Goal: Find specific page/section: Find specific page/section

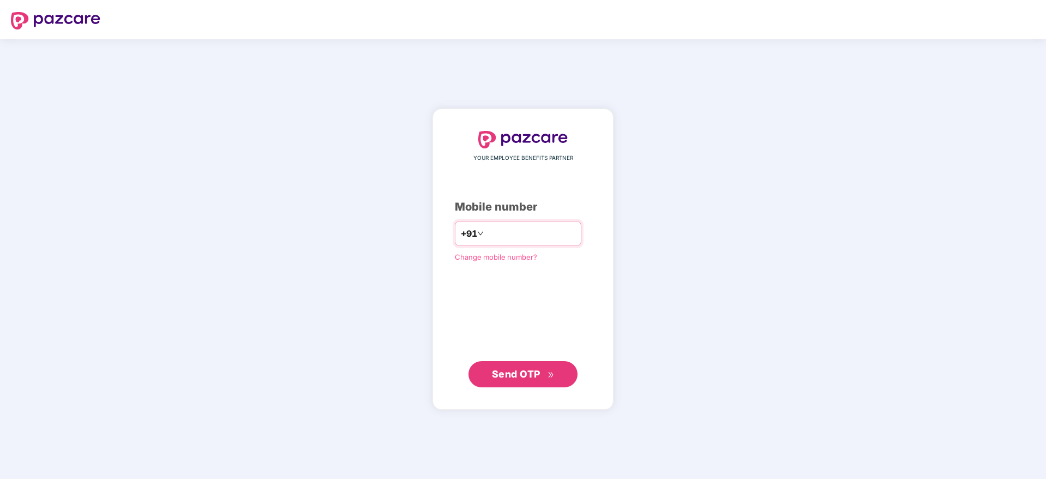
click at [487, 232] on input "number" at bounding box center [530, 233] width 89 height 17
type input "**********"
click at [527, 363] on button "Send OTP" at bounding box center [522, 373] width 109 height 26
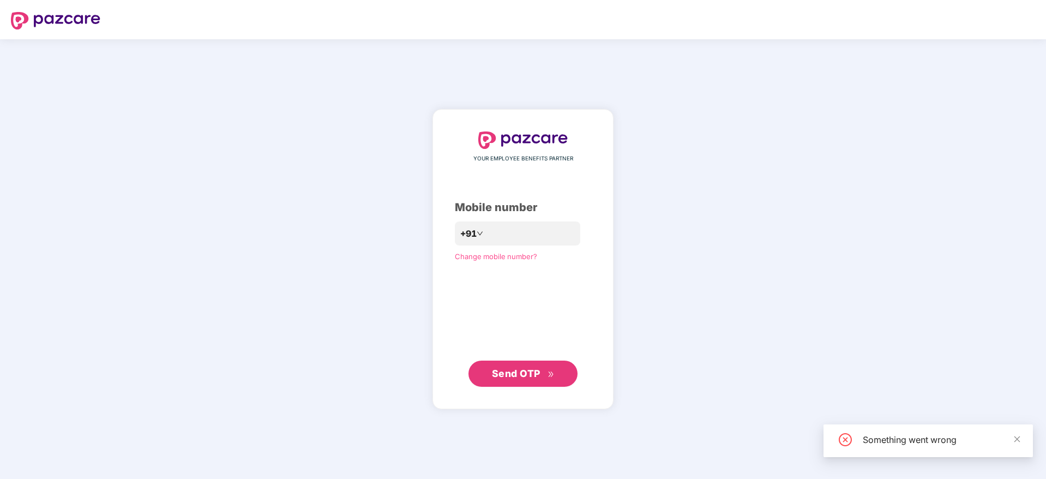
click at [519, 370] on span "Send OTP" at bounding box center [516, 372] width 49 height 11
click at [521, 370] on span "Send OTP" at bounding box center [516, 372] width 49 height 11
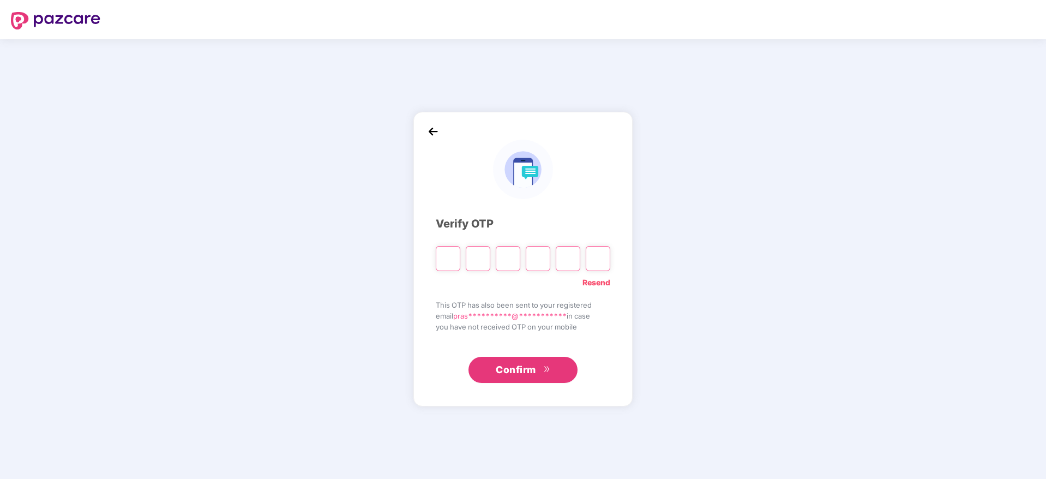
type input "*"
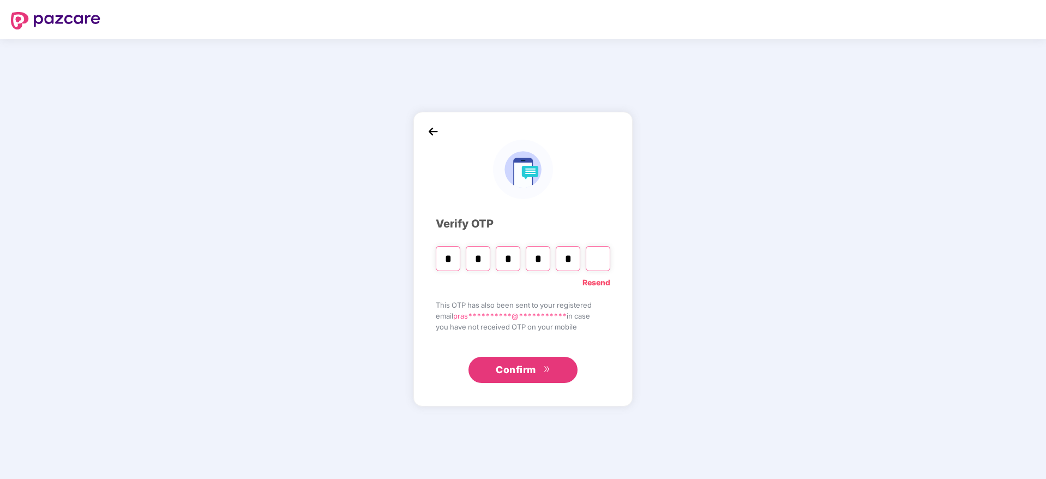
type input "*"
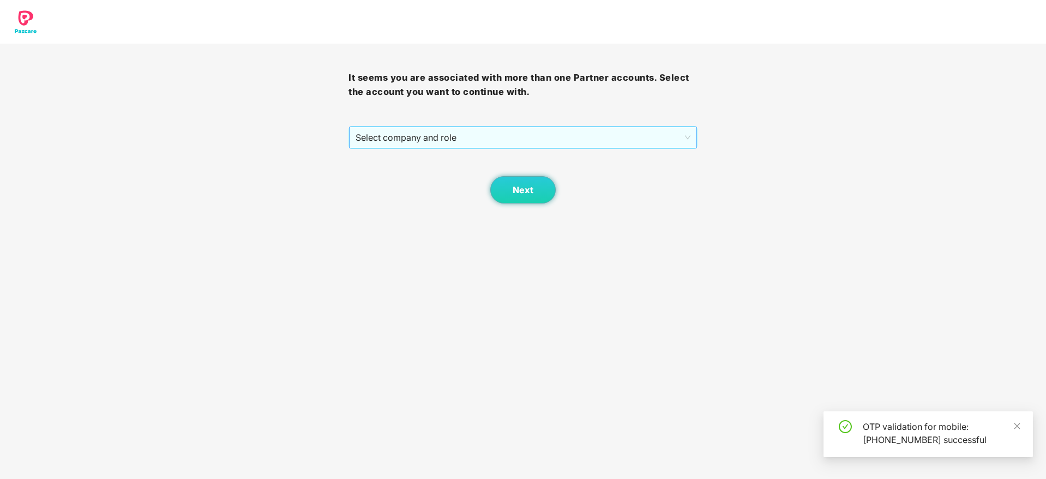
click at [516, 135] on span "Select company and role" at bounding box center [522, 137] width 334 height 21
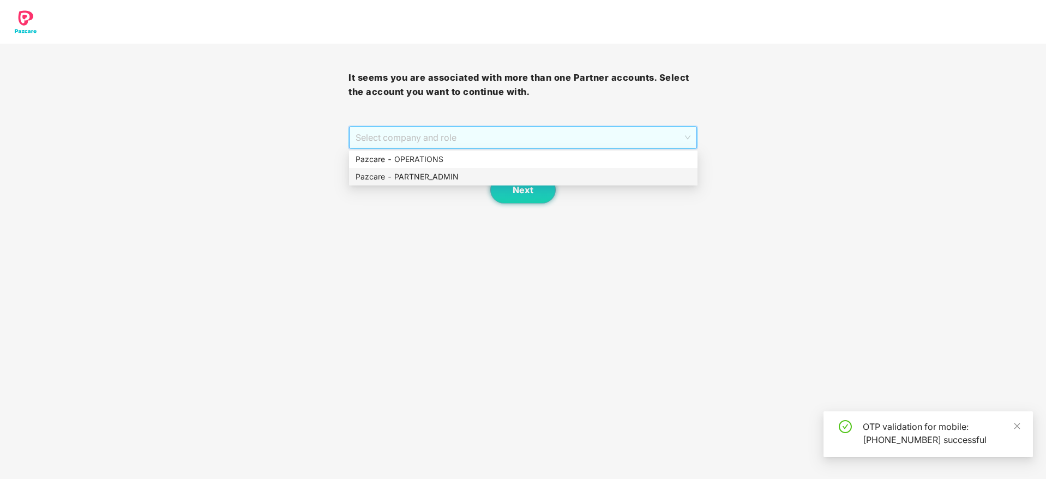
click at [459, 179] on div "Pazcare - PARTNER_ADMIN" at bounding box center [522, 177] width 335 height 12
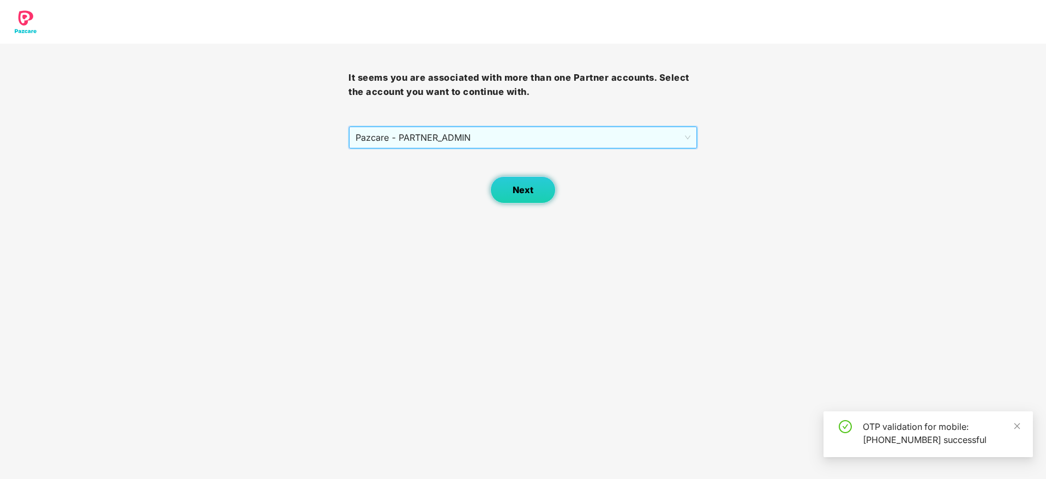
click at [532, 191] on span "Next" at bounding box center [522, 190] width 21 height 10
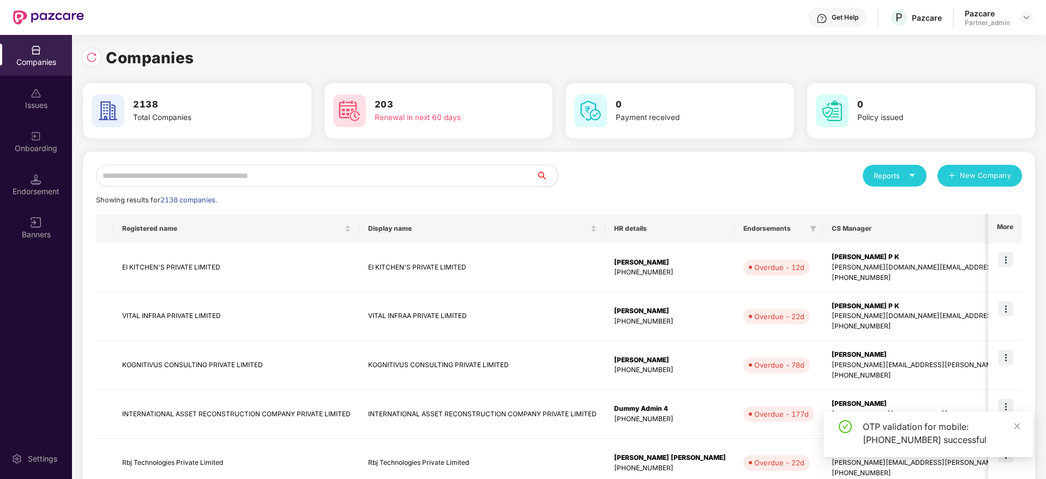
click at [430, 174] on input "text" at bounding box center [316, 176] width 440 height 22
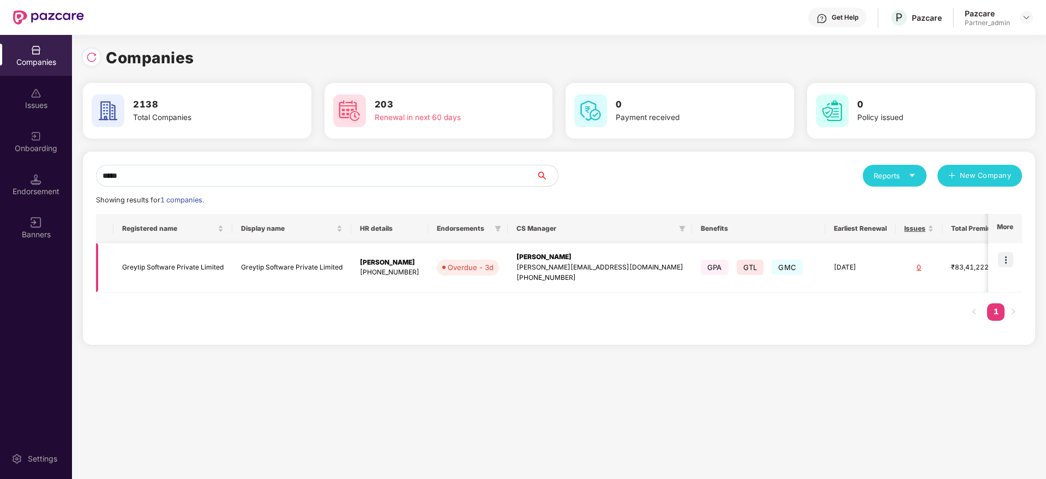
type input "*****"
click at [1005, 259] on img at bounding box center [1005, 259] width 15 height 15
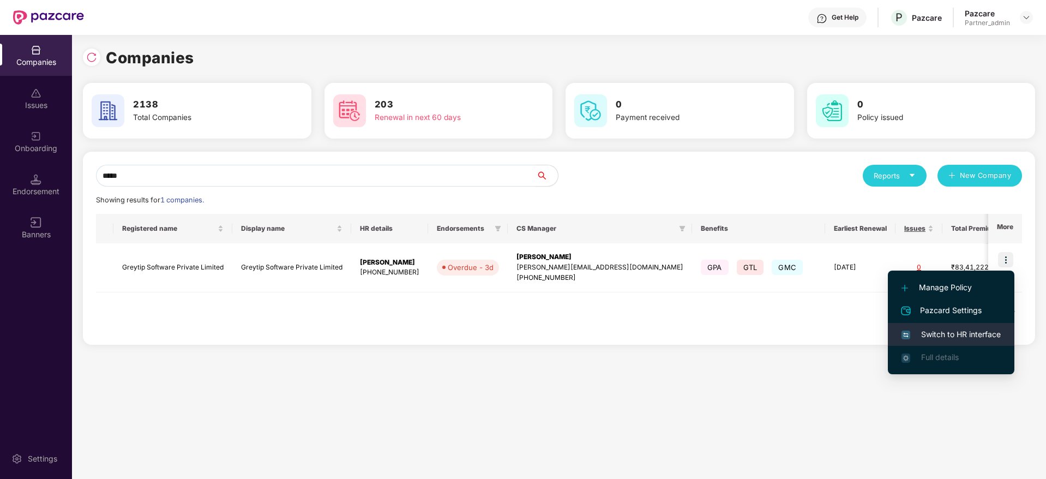
click at [968, 331] on span "Switch to HR interface" at bounding box center [950, 334] width 99 height 12
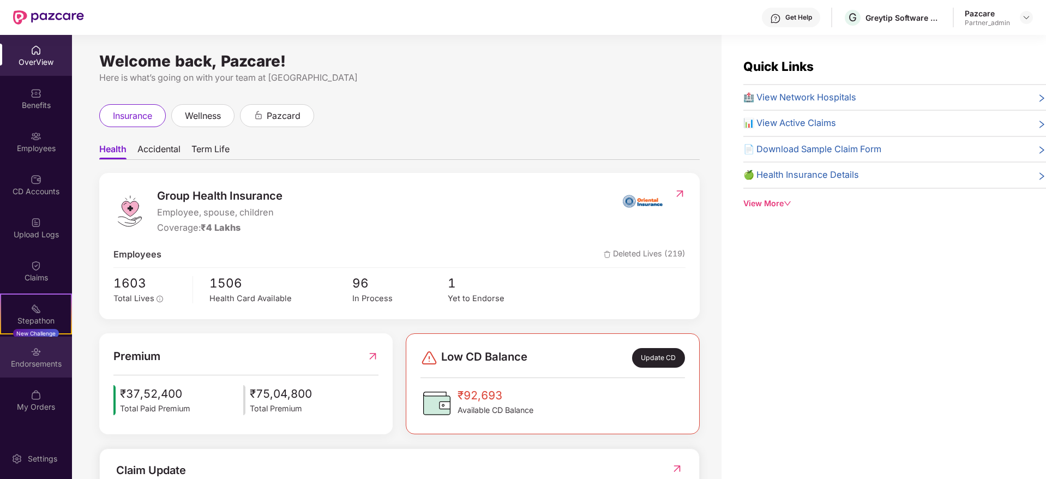
click at [28, 364] on div "Endorsements" at bounding box center [36, 363] width 72 height 11
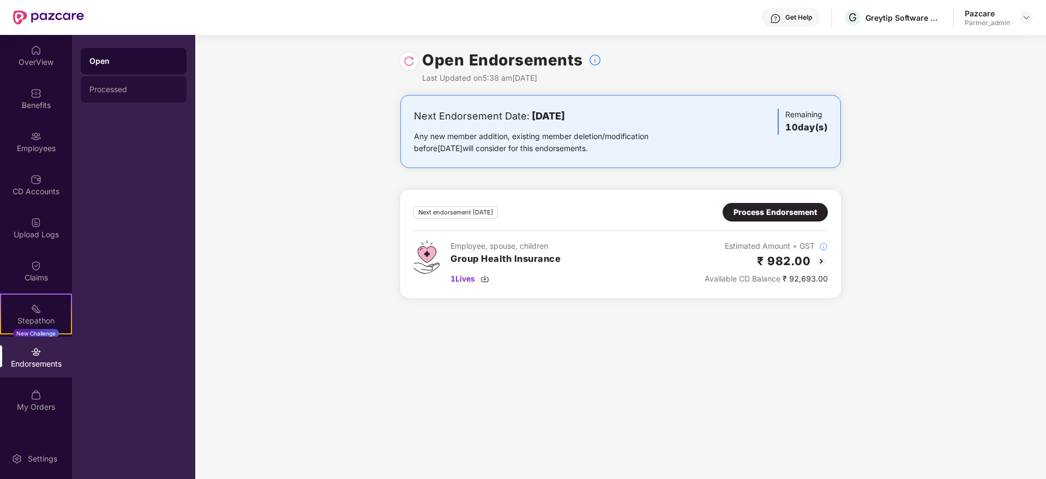
click at [148, 101] on div "Processed" at bounding box center [134, 89] width 106 height 26
